Goal: Transaction & Acquisition: Subscribe to service/newsletter

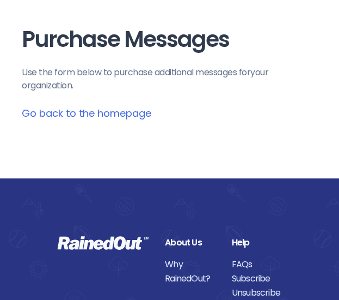
scroll to position [30, 0]
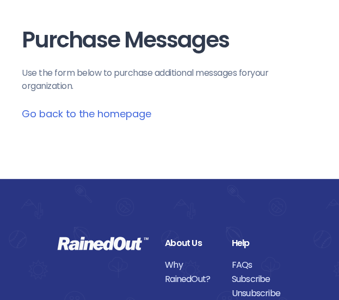
click at [121, 115] on link "Go back to the homepage" at bounding box center [87, 114] width 130 height 14
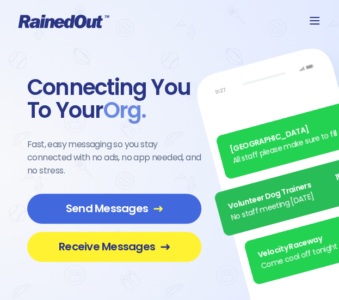
click at [159, 247] on span "Receive Messages" at bounding box center [115, 247] width 142 height 14
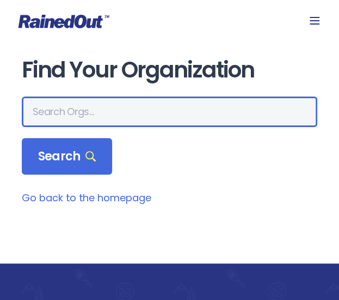
click at [95, 121] on input "text" at bounding box center [170, 111] width 296 height 31
click at [95, 124] on input "katy youth soccer" at bounding box center [170, 111] width 296 height 31
type input "katy youth soccer"
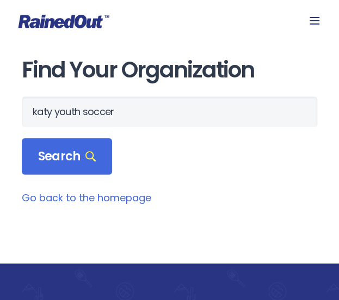
click at [83, 175] on main "Find Your Organization katy youth soccer Search Go back to the homepage" at bounding box center [170, 131] width 296 height 147
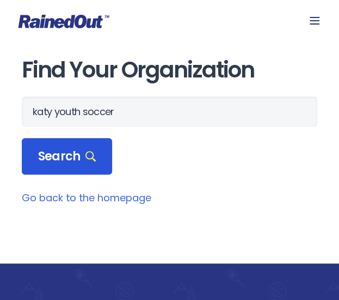
click at [91, 156] on icon at bounding box center [91, 156] width 10 height 10
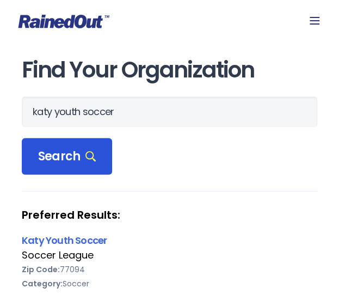
click at [91, 156] on icon at bounding box center [91, 156] width 10 height 10
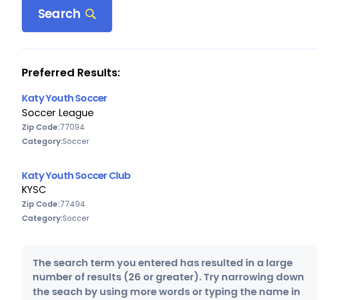
scroll to position [143, 0]
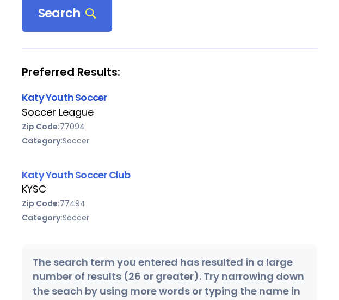
click at [97, 100] on link "Katy Youth Soccer" at bounding box center [64, 97] width 85 height 14
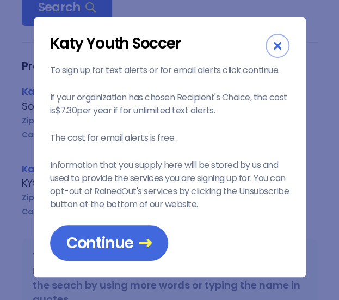
scroll to position [148, 0]
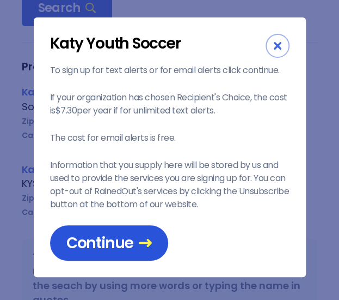
click at [139, 239] on icon at bounding box center [145, 242] width 13 height 13
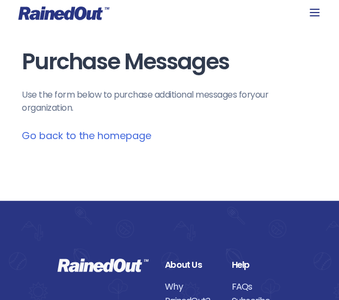
scroll to position [12, 0]
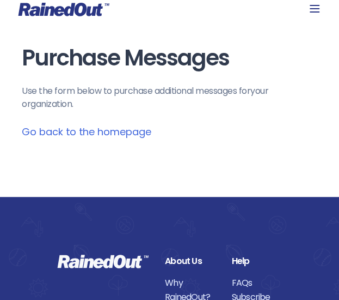
click at [89, 131] on link "Go back to the homepage" at bounding box center [87, 132] width 130 height 14
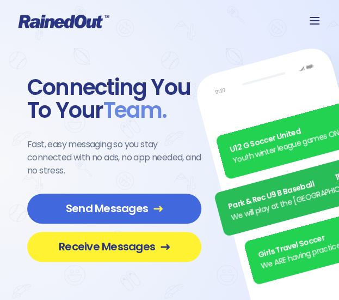
click at [145, 241] on span "Receive Messages" at bounding box center [115, 247] width 142 height 14
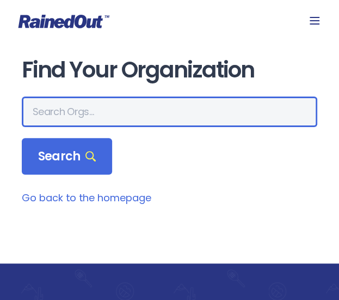
click at [78, 117] on input "text" at bounding box center [170, 111] width 296 height 31
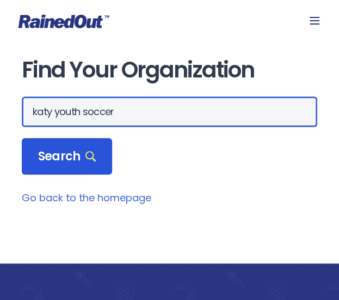
type input "katy youth soccer"
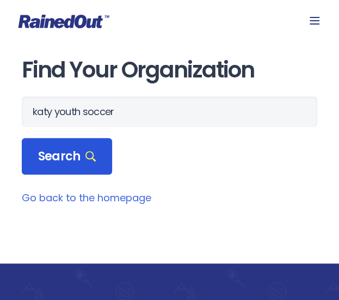
click at [75, 149] on span "Search" at bounding box center [67, 156] width 58 height 15
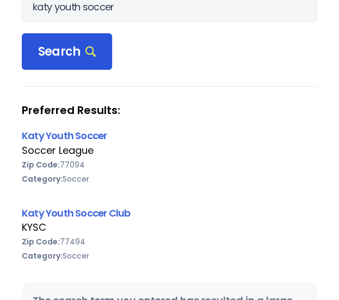
scroll to position [105, 0]
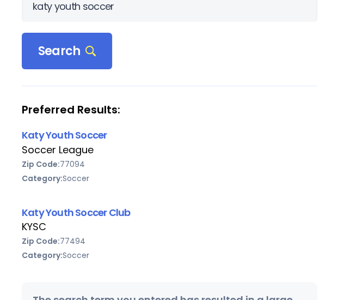
click at [80, 144] on div "Soccer League" at bounding box center [170, 150] width 296 height 14
click at [87, 137] on link "Katy Youth Soccer" at bounding box center [64, 135] width 85 height 14
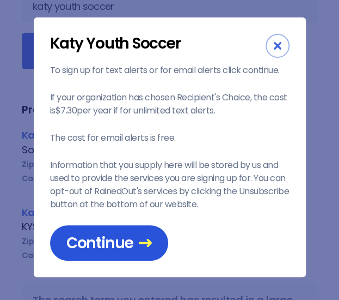
click at [123, 236] on span "Continue" at bounding box center [109, 242] width 86 height 19
